Goal: Task Accomplishment & Management: Complete application form

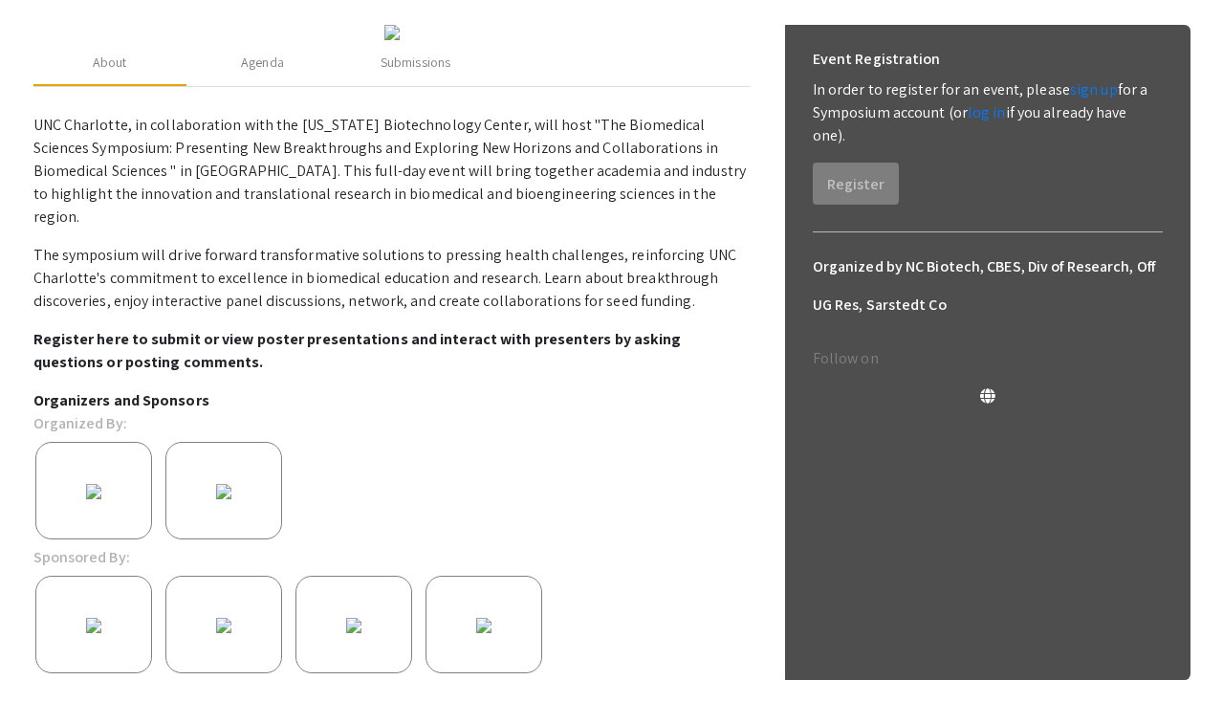
scroll to position [267, 0]
click at [429, 74] on div "Submissions" at bounding box center [416, 64] width 70 height 20
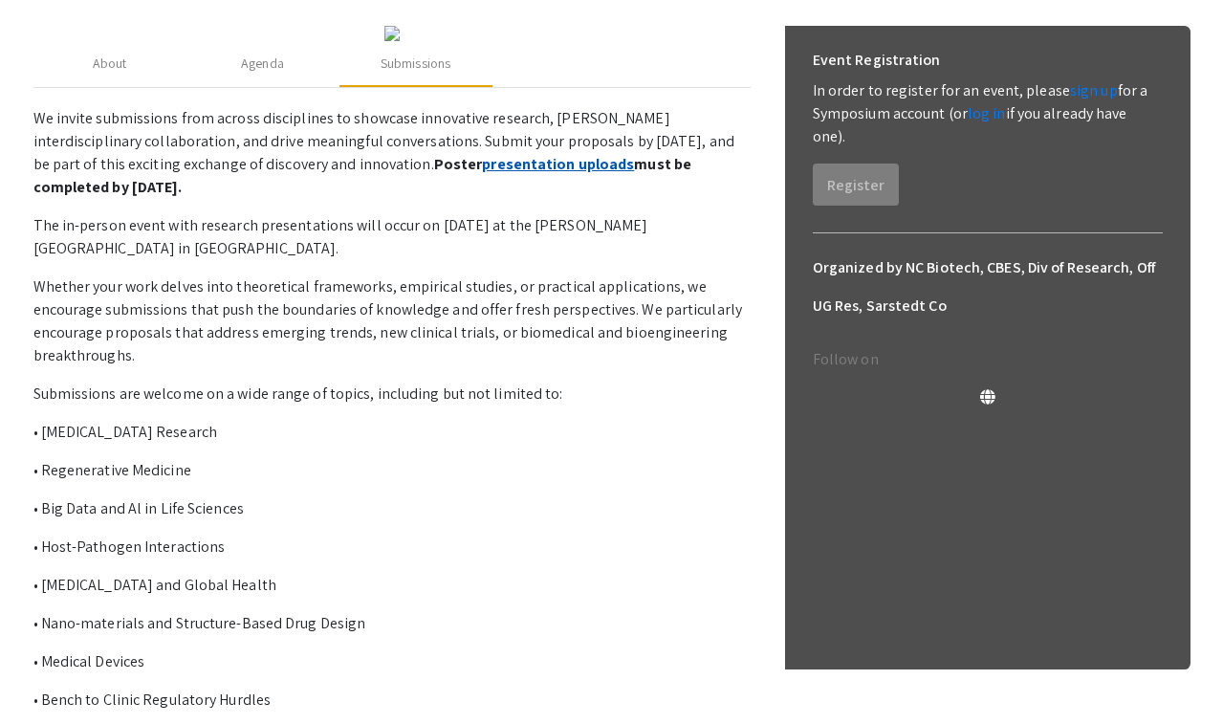
click at [482, 174] on link "presentation uploads" at bounding box center [558, 164] width 152 height 20
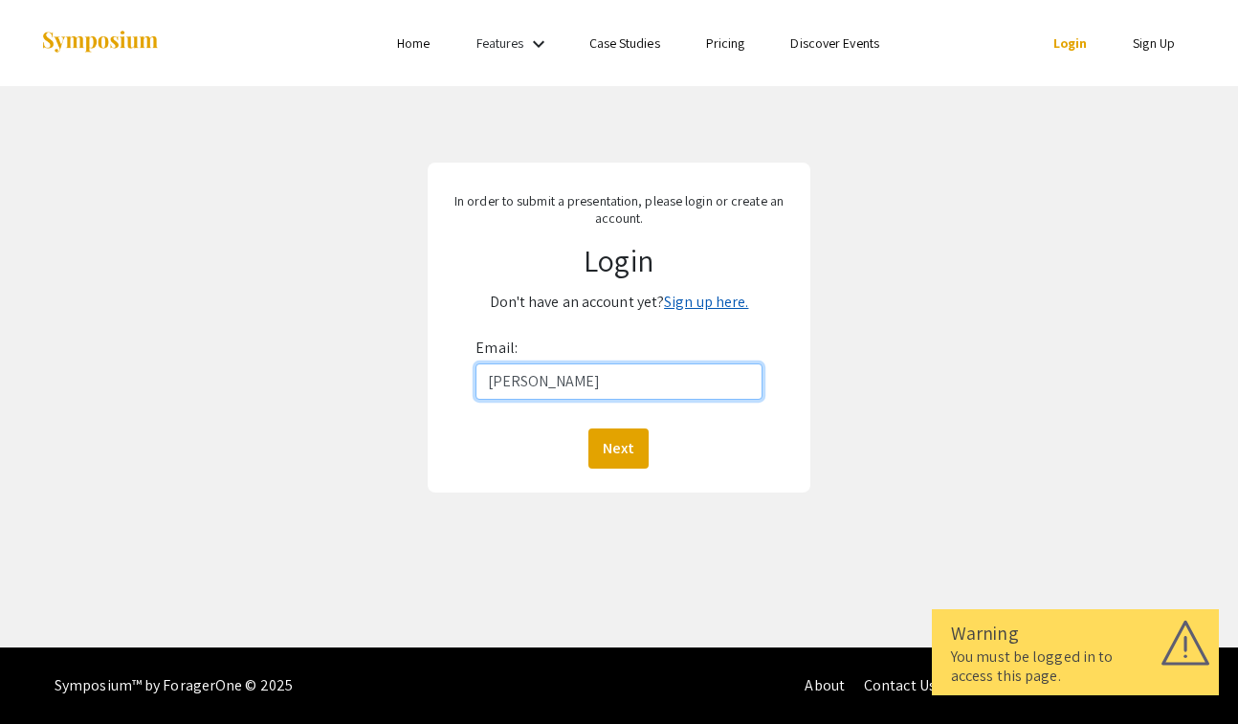
type input "madelin"
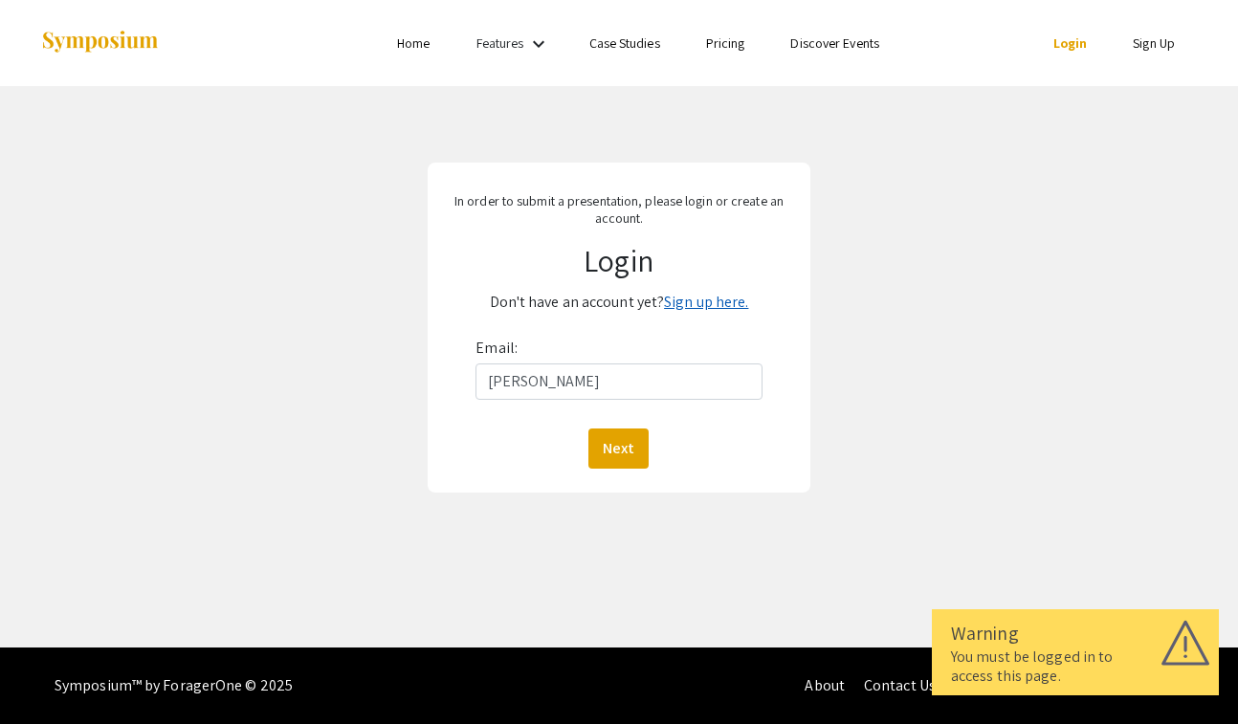
click at [696, 307] on link "Sign up here." at bounding box center [706, 302] width 84 height 20
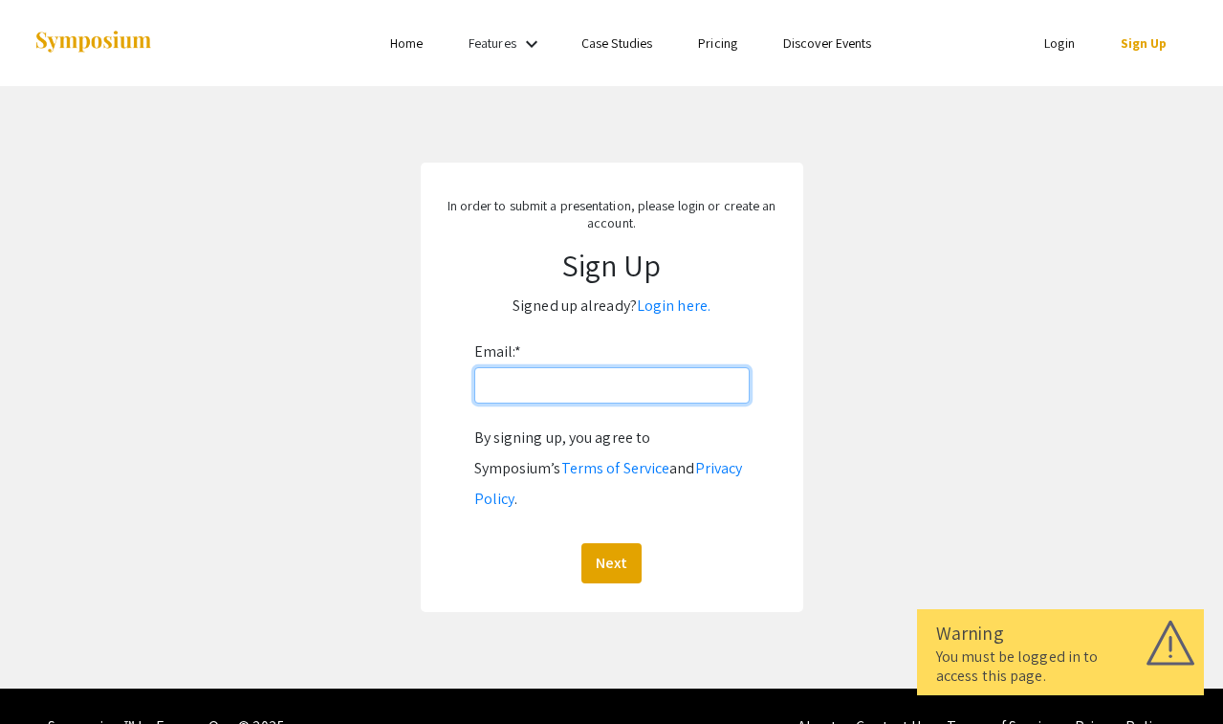
click at [527, 385] on input "Email: *" at bounding box center [611, 385] width 275 height 36
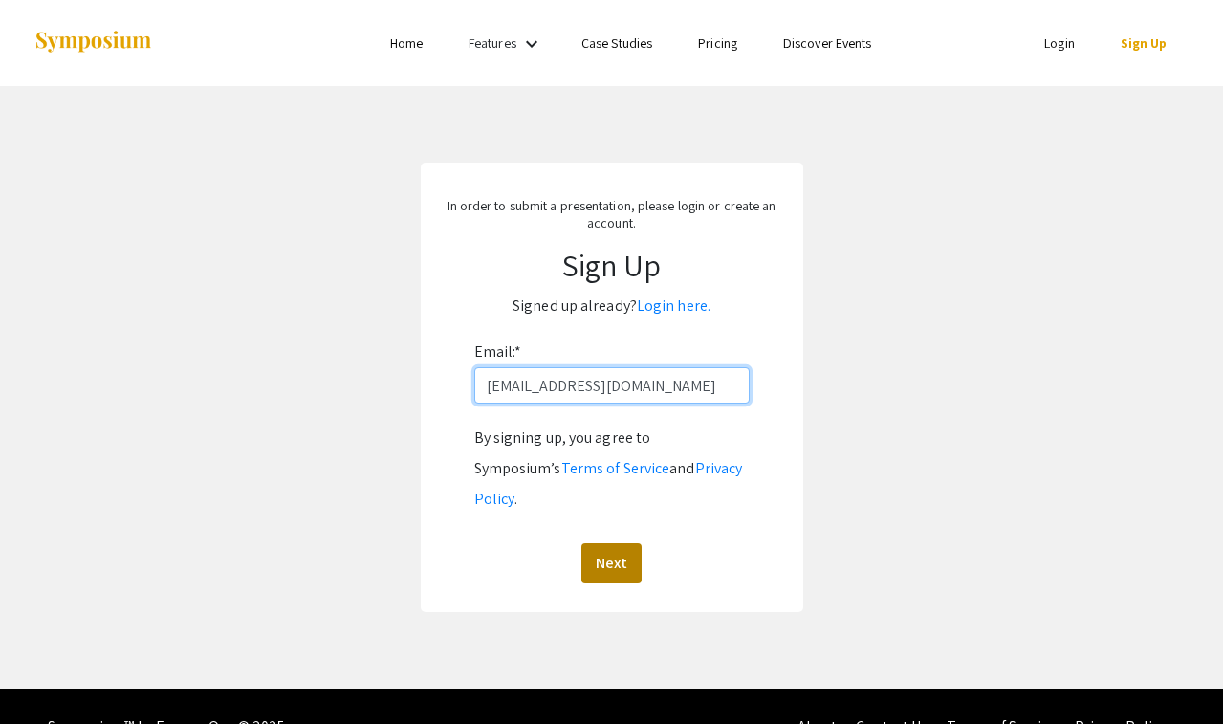
type input "Madeline_childress@unc.edu"
click at [610, 543] on button "Next" at bounding box center [612, 563] width 60 height 40
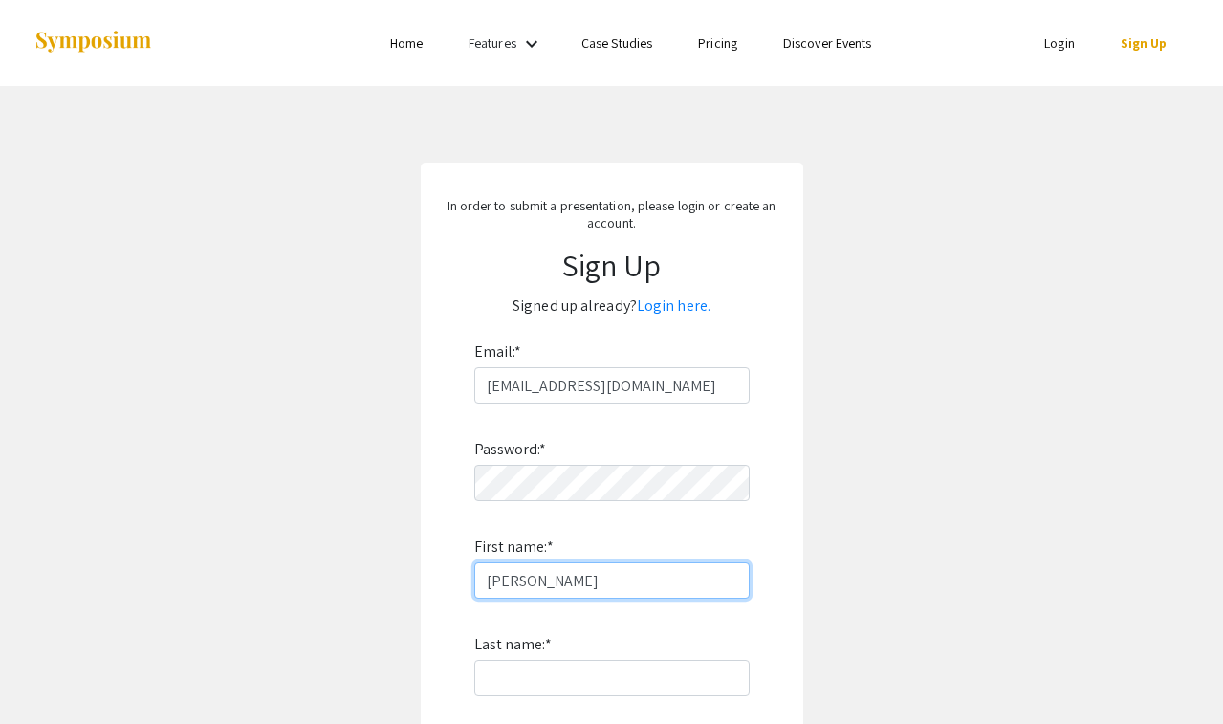
type input "Madeline"
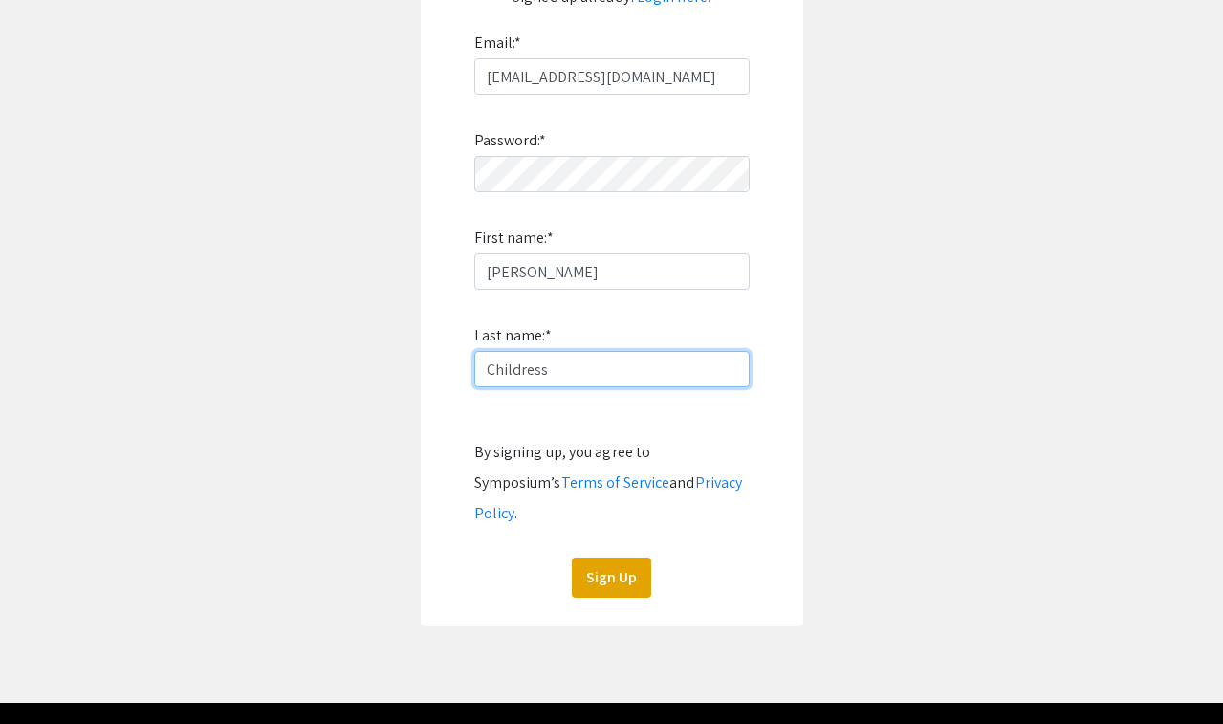
scroll to position [334, 0]
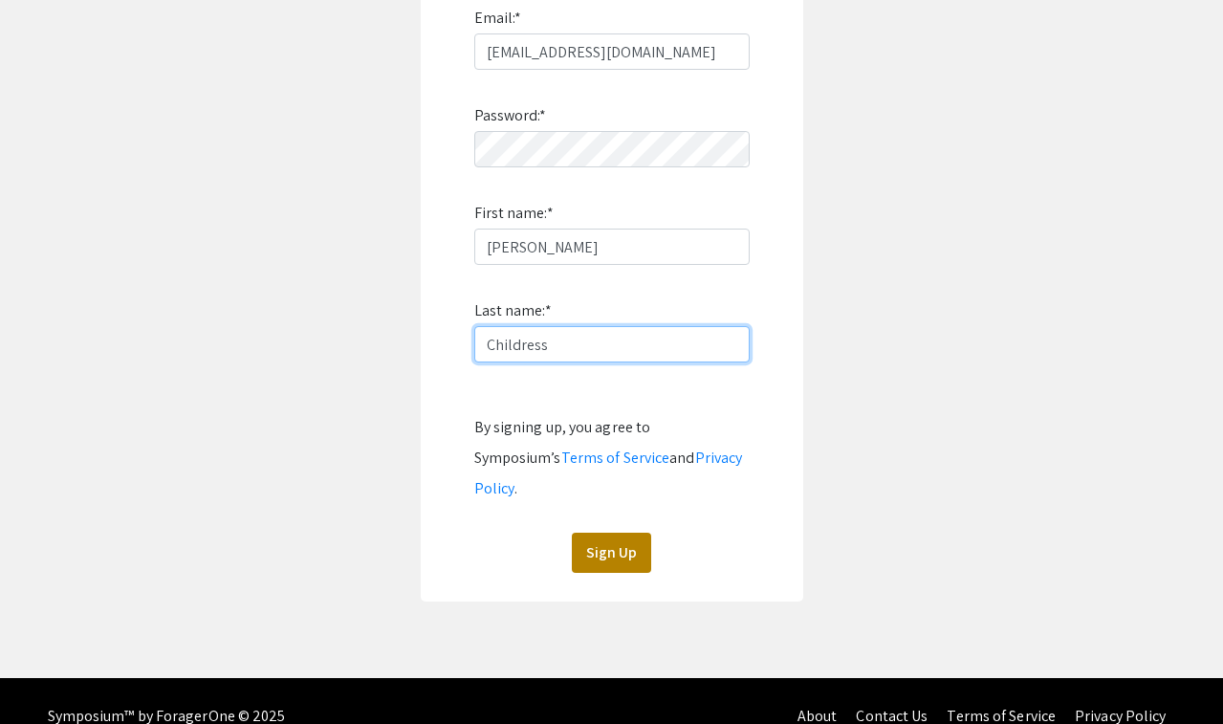
type input "Childress"
click at [621, 534] on button "Sign Up" at bounding box center [611, 553] width 79 height 40
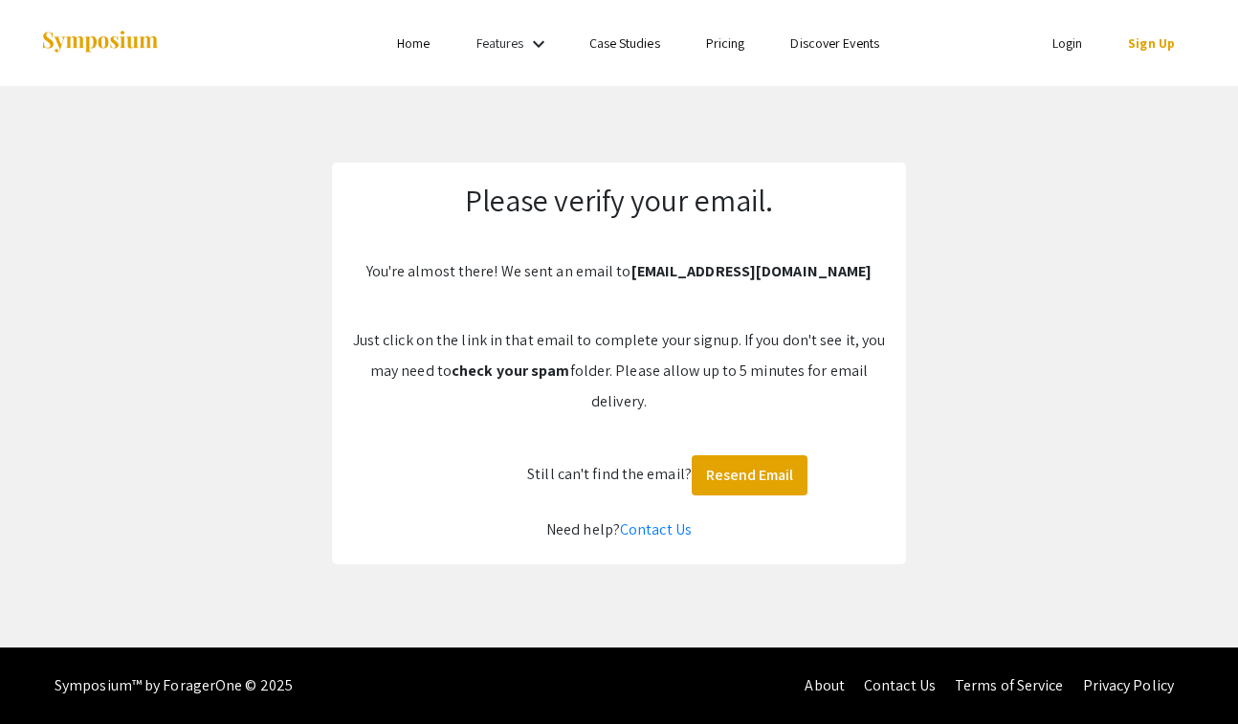
scroll to position [0, 0]
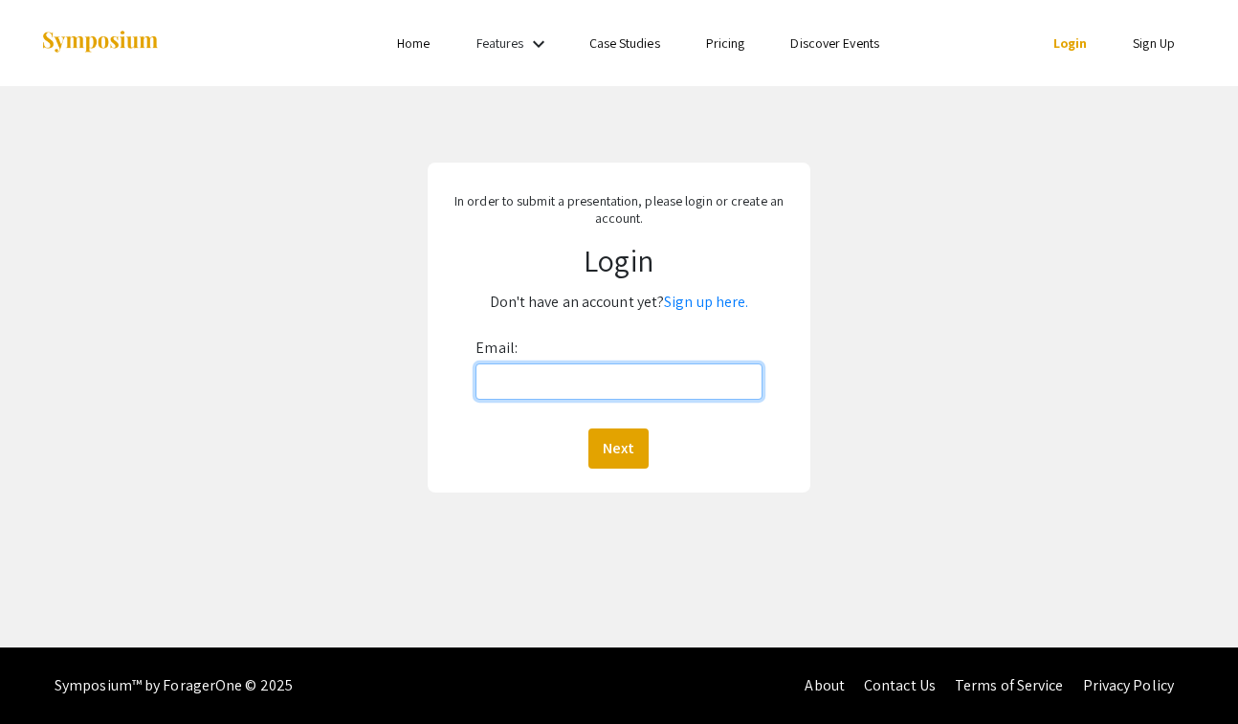
type input "Madeline_childress@unc.edu"
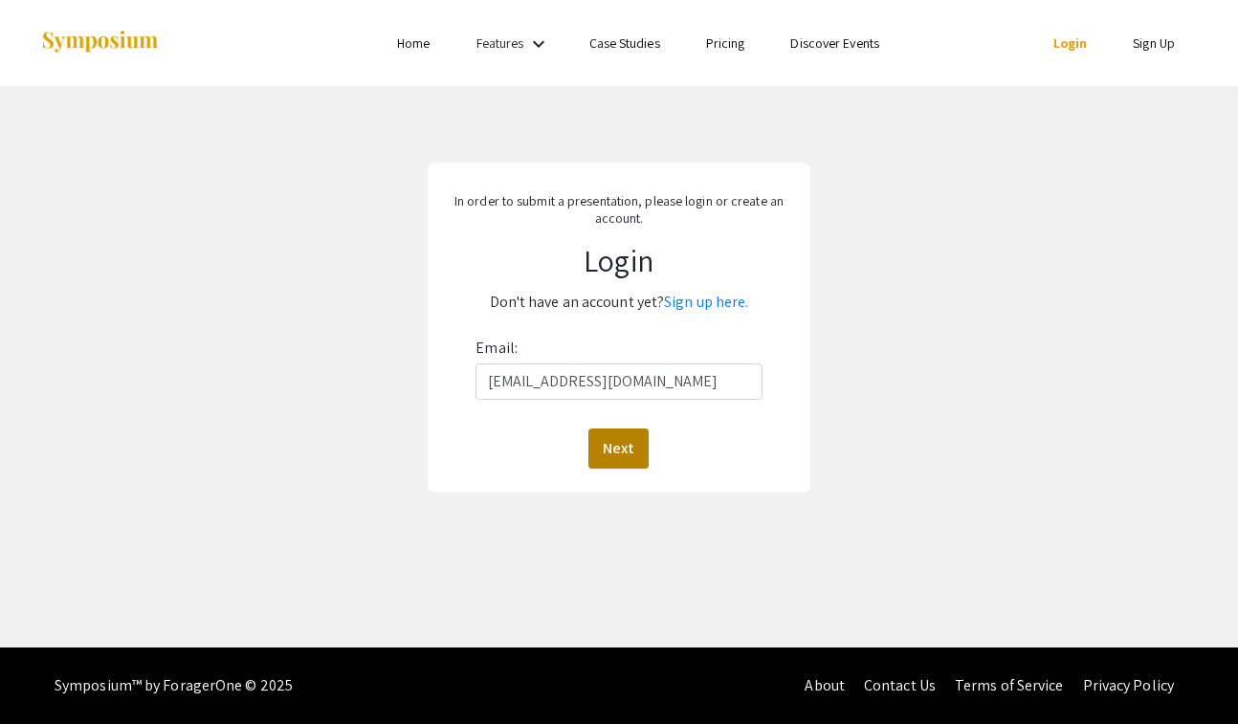
click at [598, 457] on button "Next" at bounding box center [618, 449] width 60 height 40
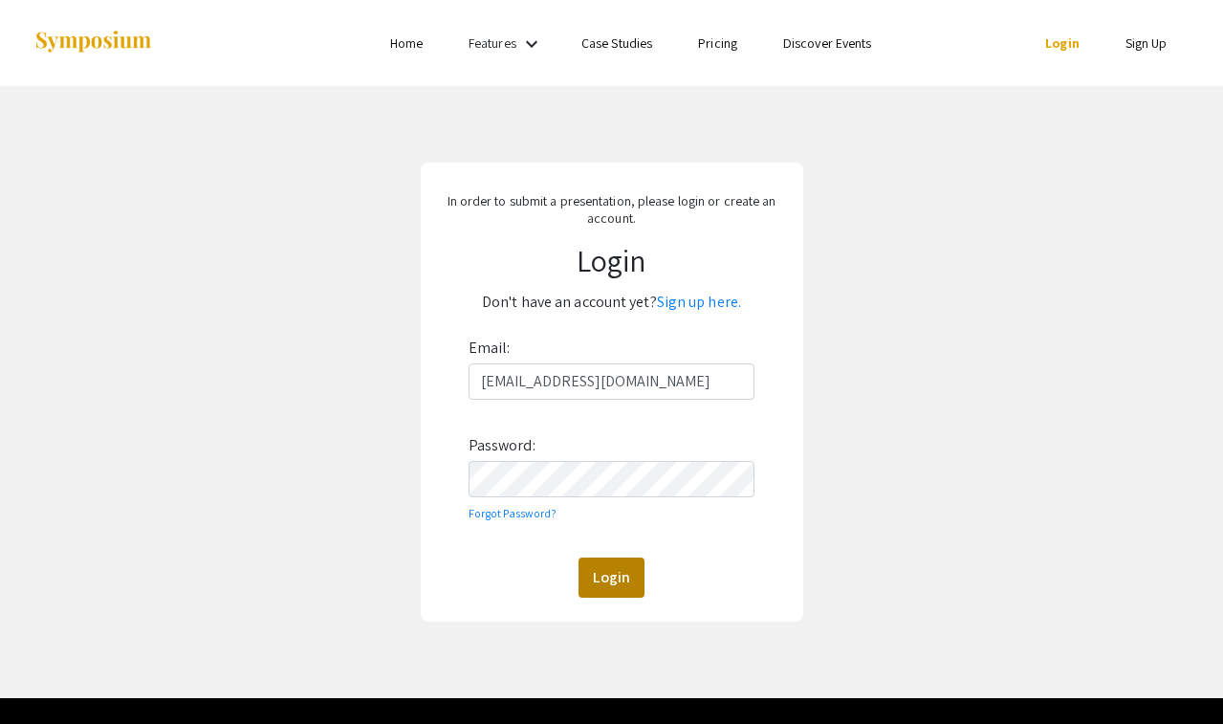
click at [598, 571] on button "Login" at bounding box center [612, 578] width 66 height 40
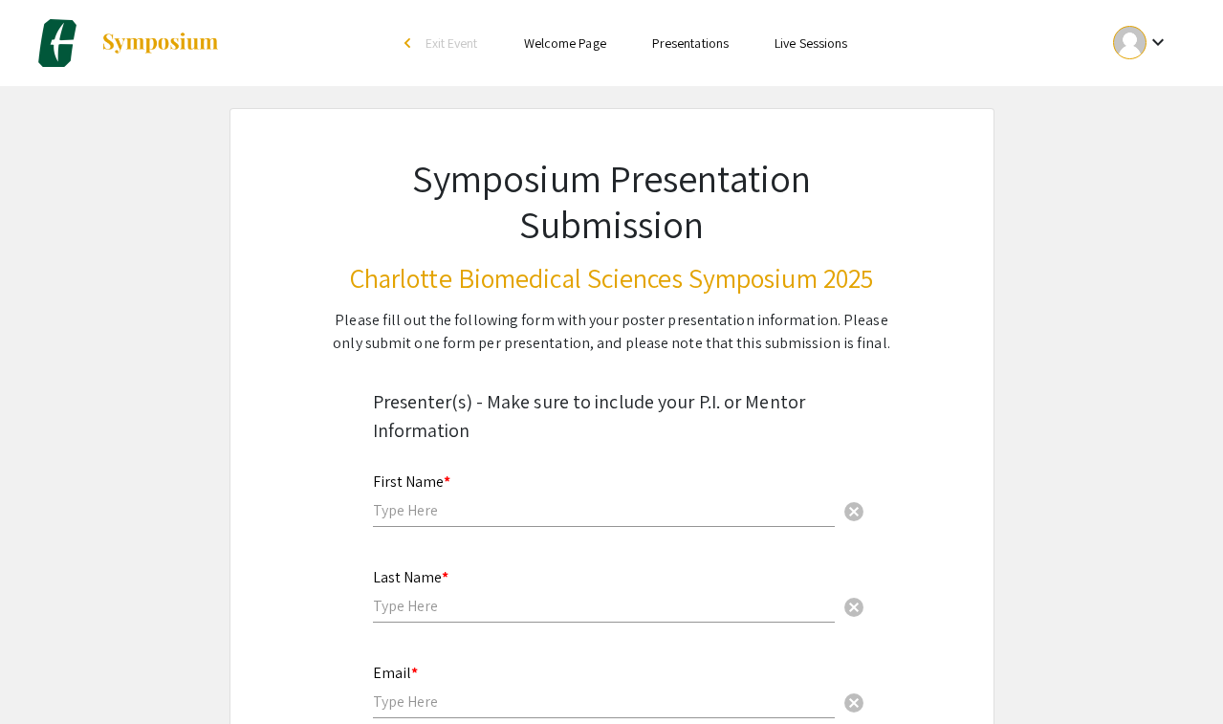
click at [686, 38] on link "Presentations" at bounding box center [690, 42] width 77 height 17
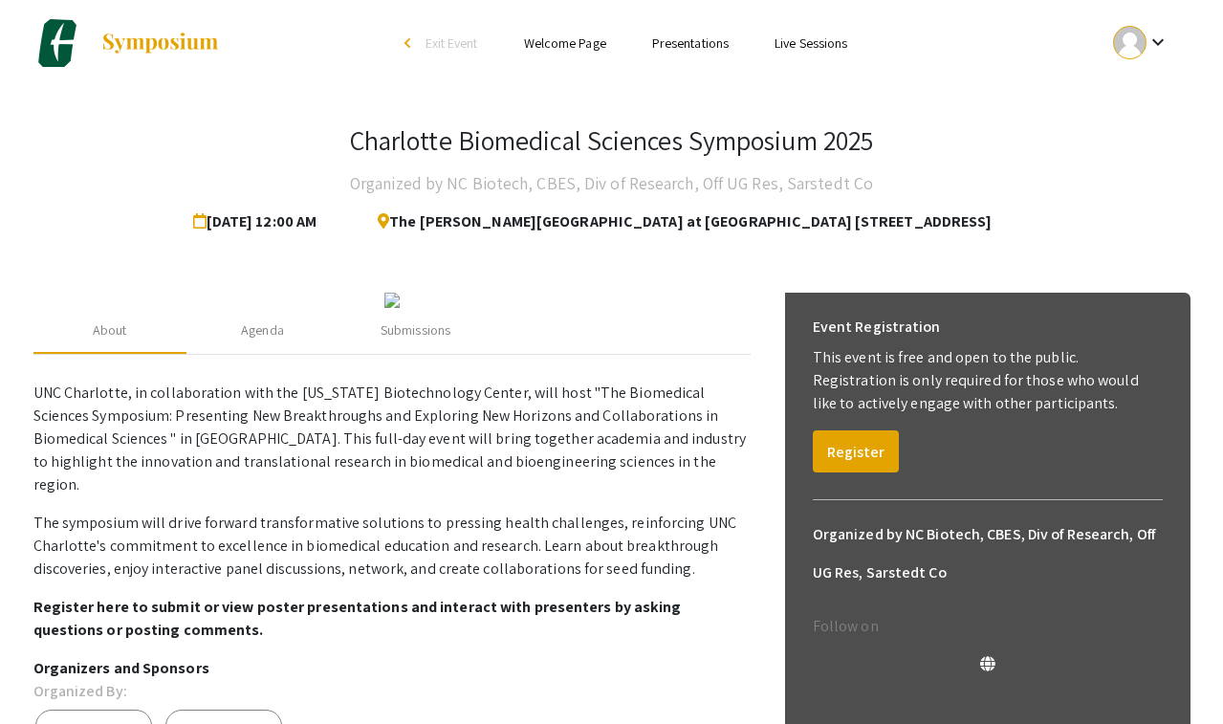
click at [573, 49] on link "Welcome Page" at bounding box center [565, 42] width 82 height 17
click at [678, 43] on link "Presentations" at bounding box center [690, 42] width 77 height 17
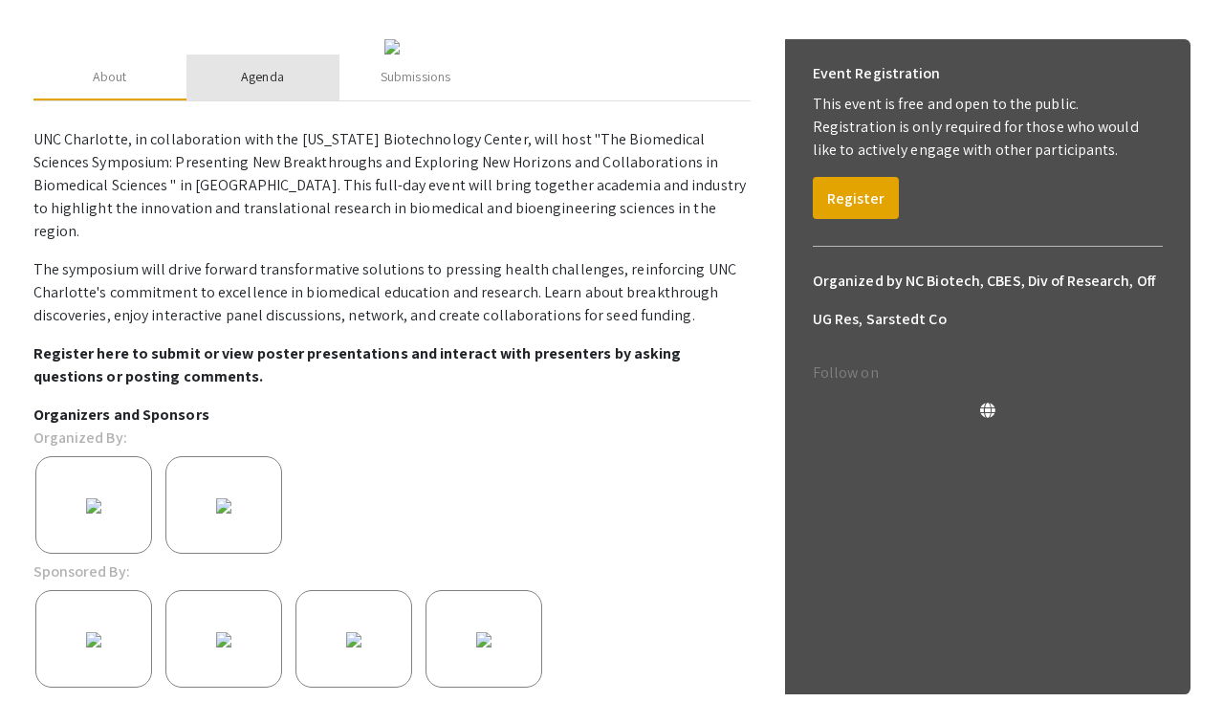
click at [290, 100] on div "Agenda" at bounding box center [263, 78] width 153 height 46
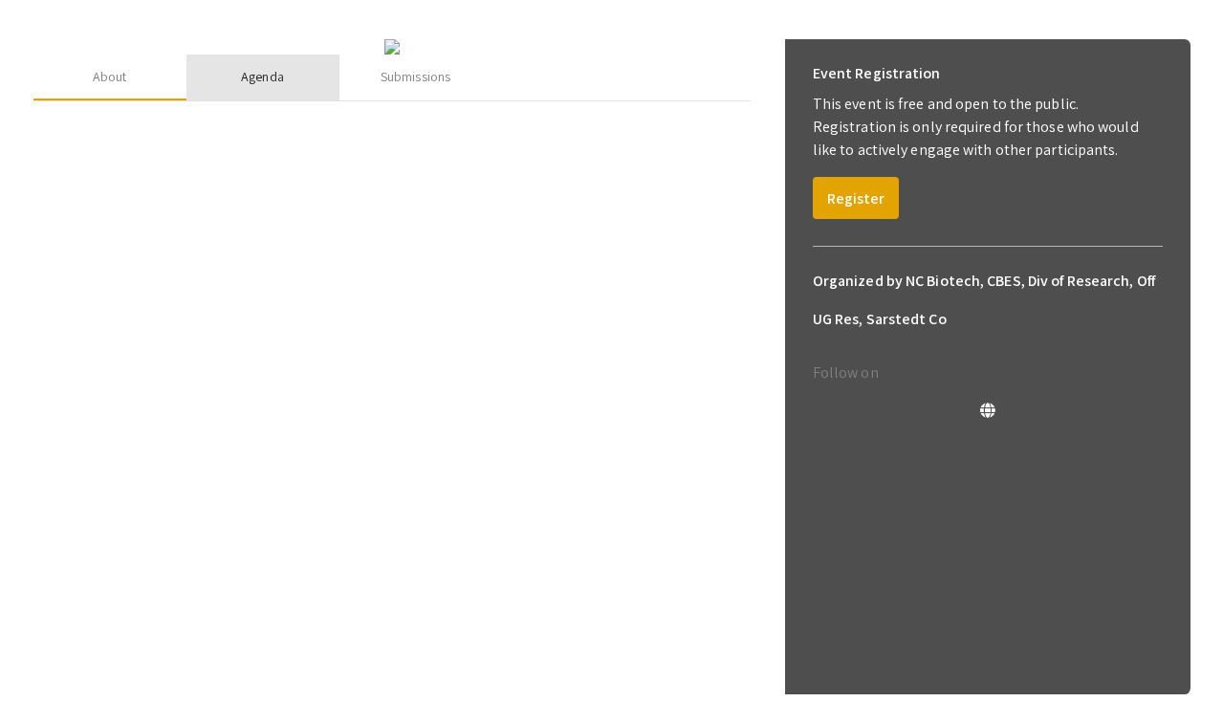
scroll to position [100, 0]
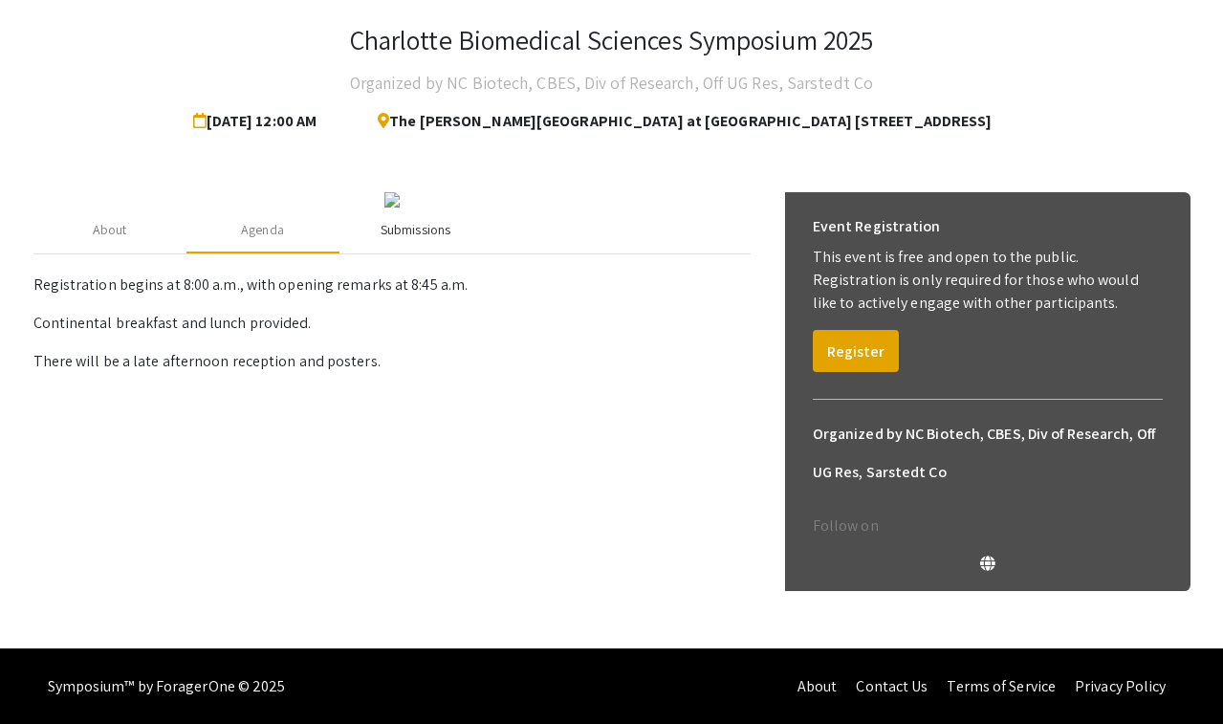
click at [381, 240] on div "Submissions" at bounding box center [416, 230] width 70 height 20
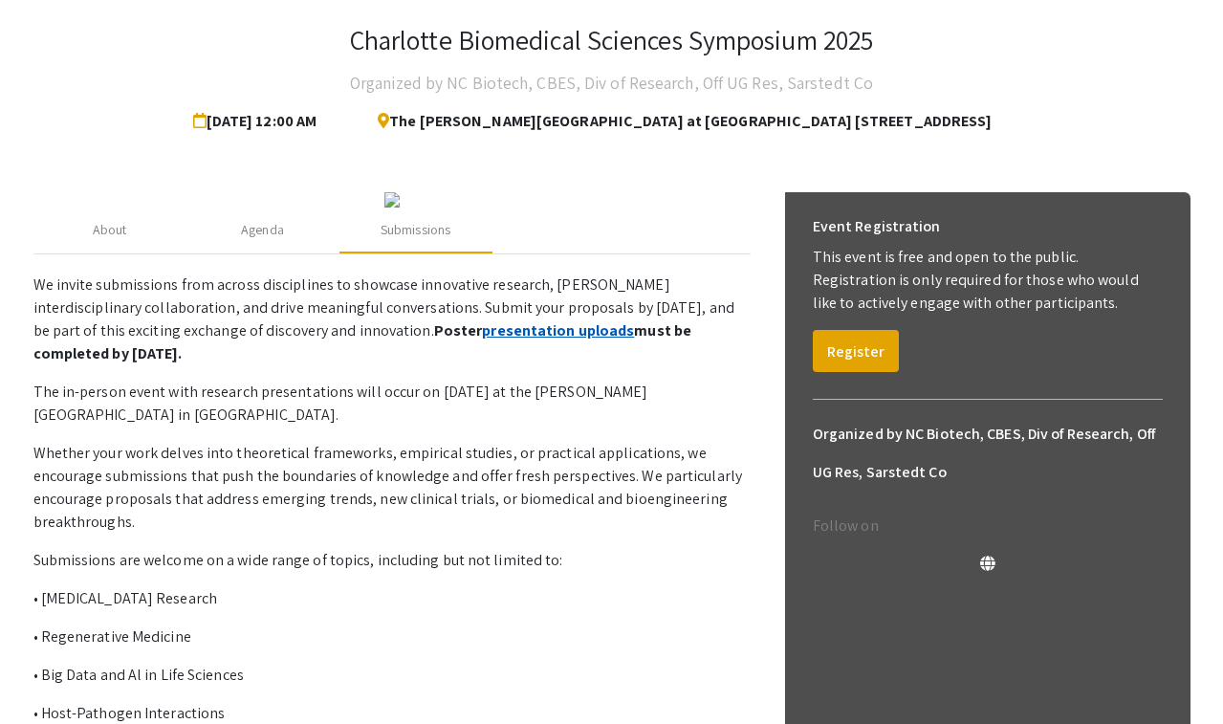
click at [482, 341] on link "presentation uploads" at bounding box center [558, 330] width 152 height 20
